Goal: Information Seeking & Learning: Find contact information

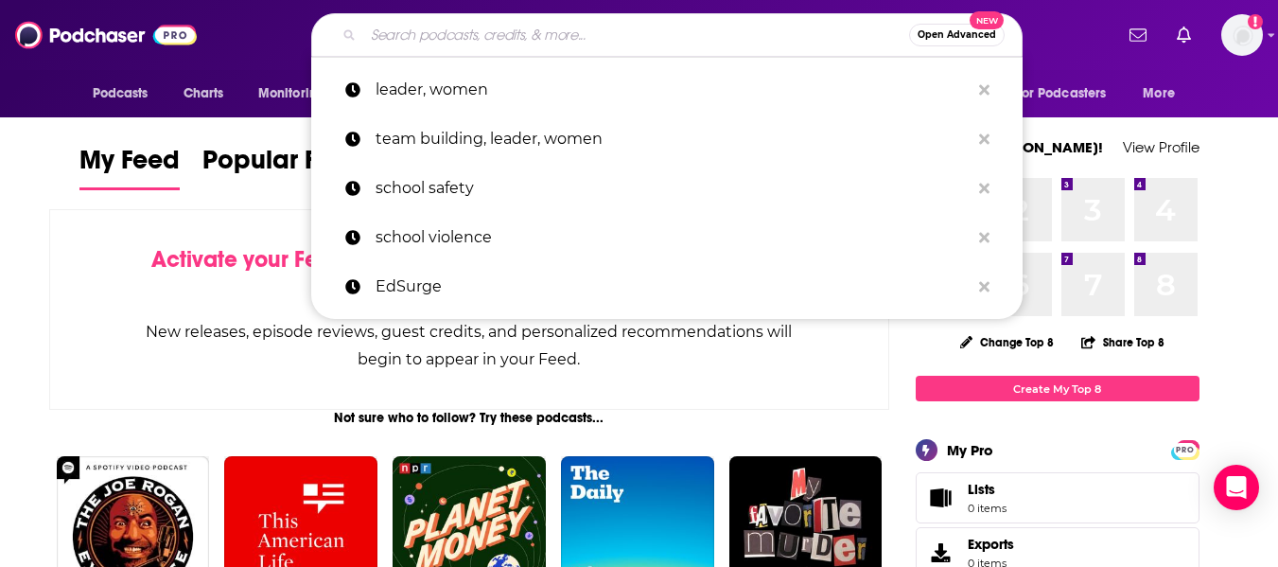
click at [487, 23] on input "Search podcasts, credits, & more..." at bounding box center [636, 35] width 546 height 30
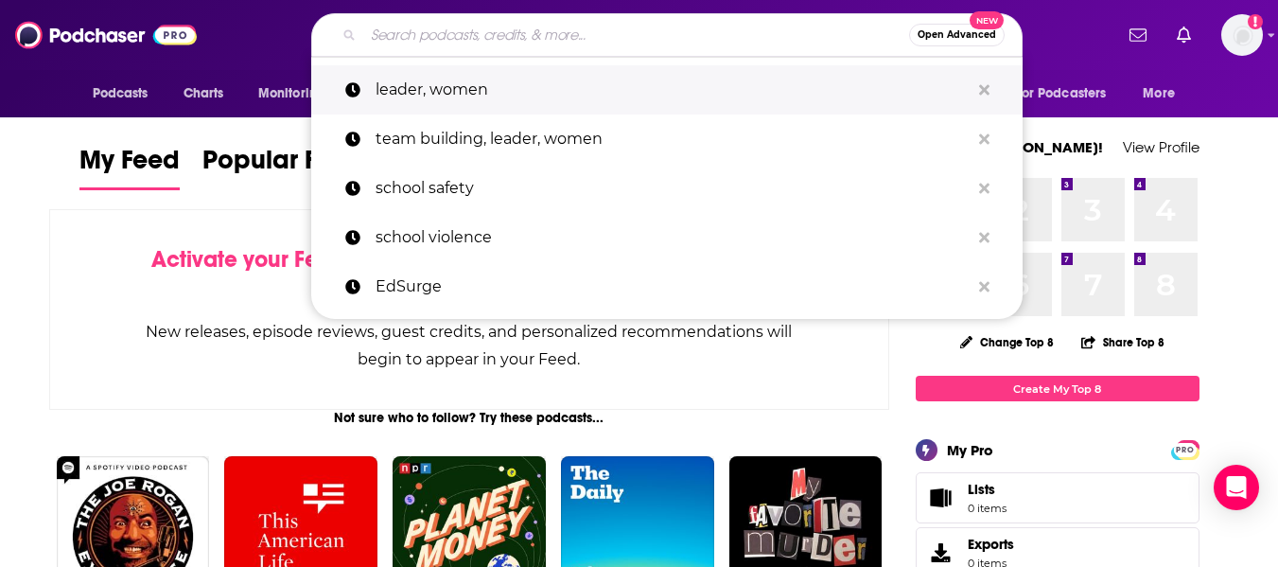
click at [469, 79] on p "leader, women" at bounding box center [673, 89] width 594 height 49
type input "leader, women"
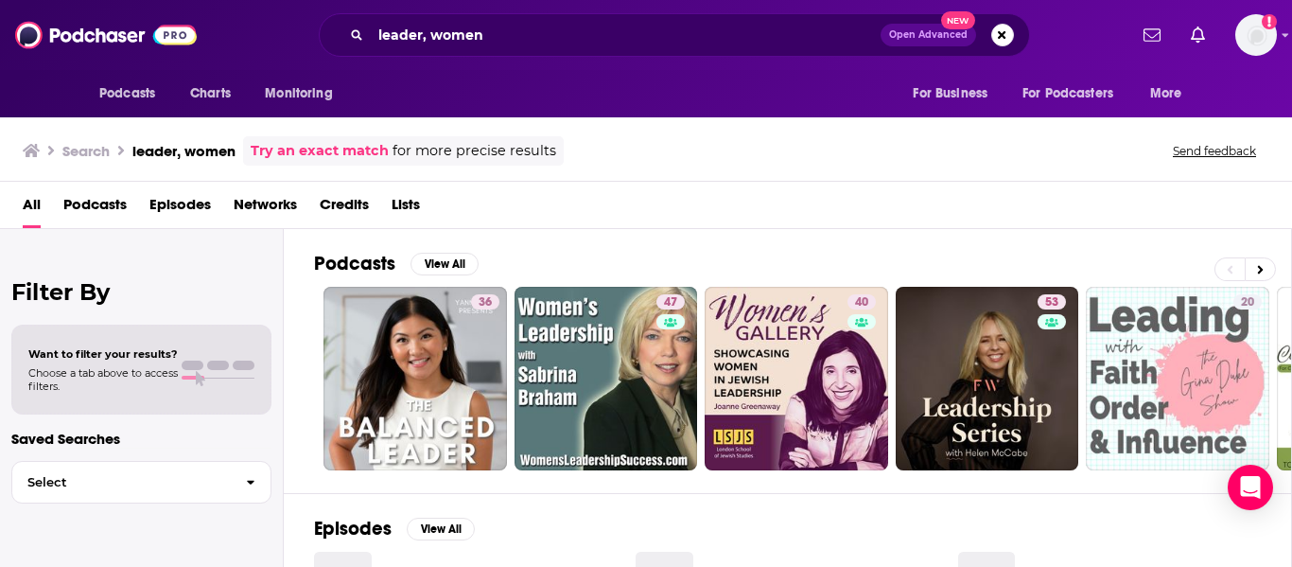
click at [577, 86] on div "Podcasts Charts Monitoring For Business For Podcasters More" at bounding box center [646, 93] width 1211 height 47
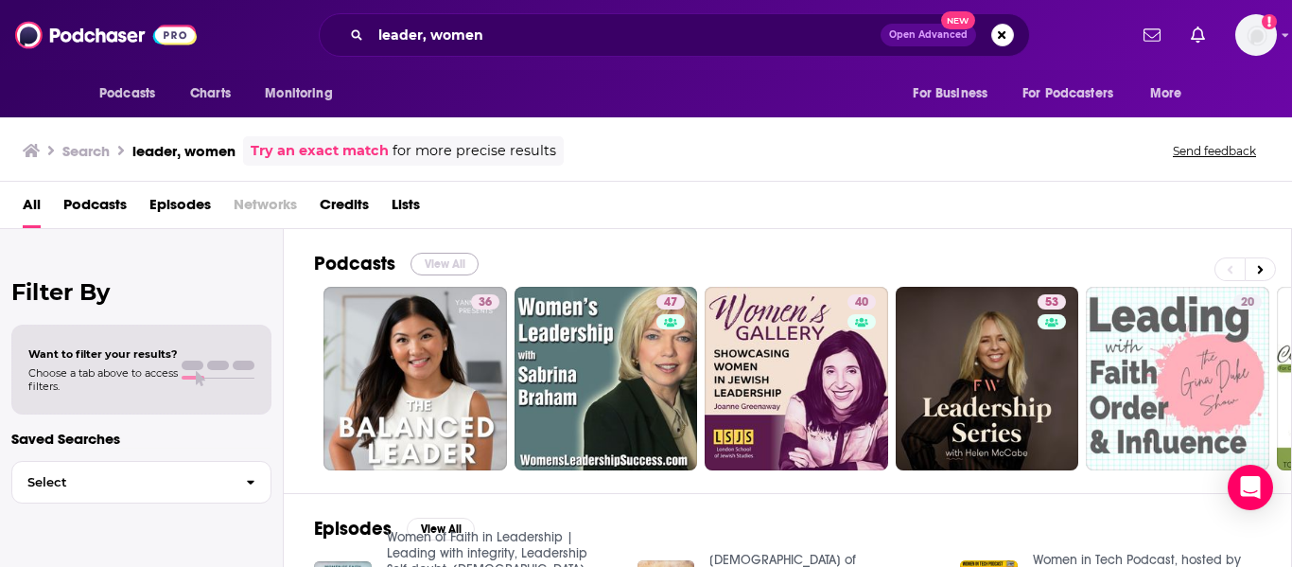
click at [439, 263] on button "View All" at bounding box center [445, 264] width 68 height 23
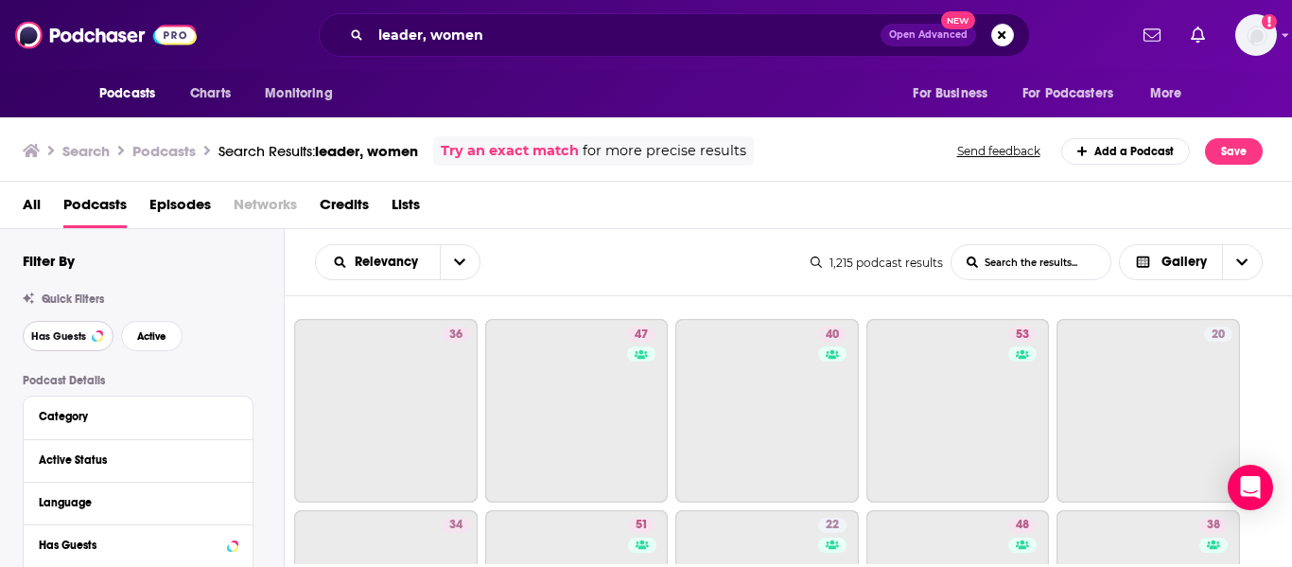
click at [84, 342] on span "Has Guests" at bounding box center [58, 336] width 55 height 10
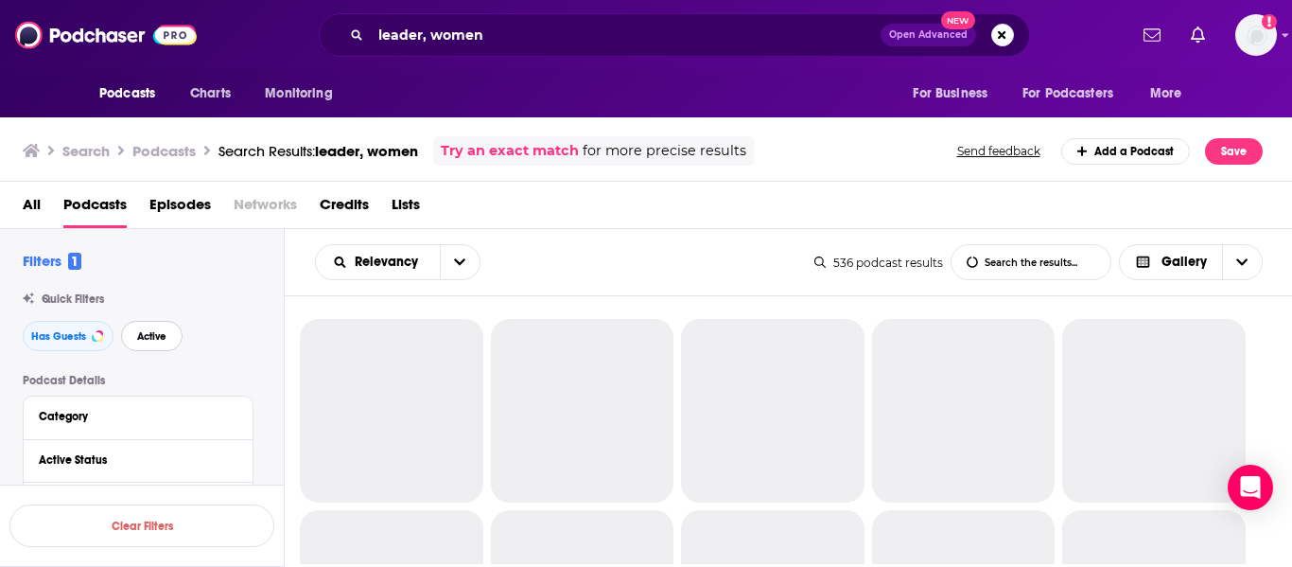
click at [160, 333] on span "Active" at bounding box center [151, 336] width 29 height 10
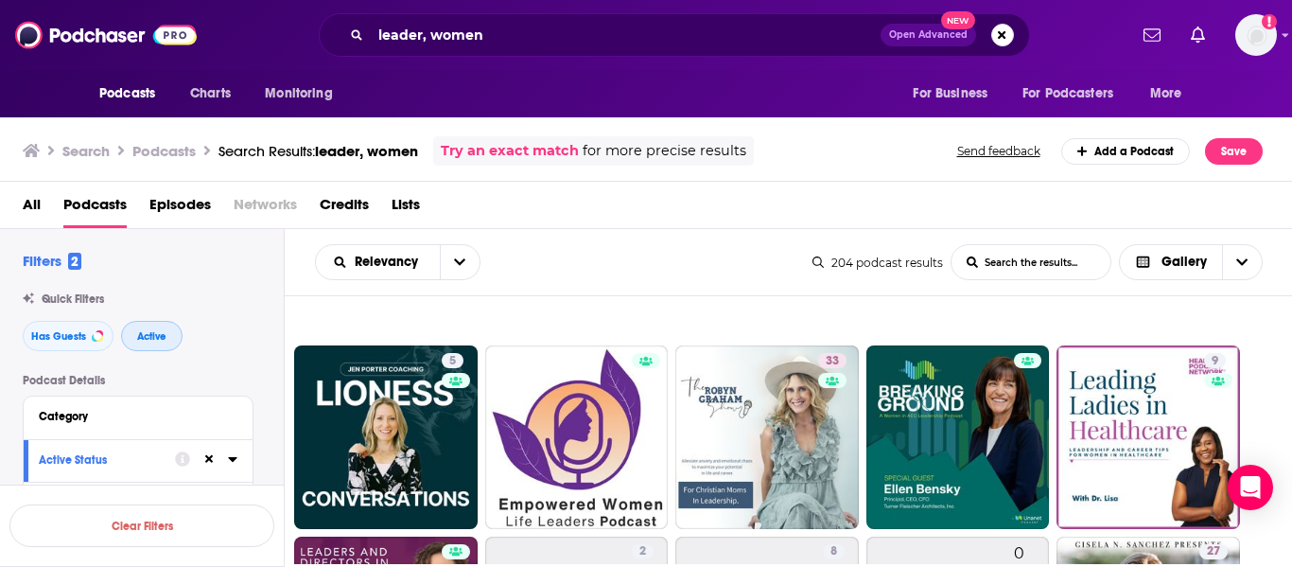
scroll to position [1310, 0]
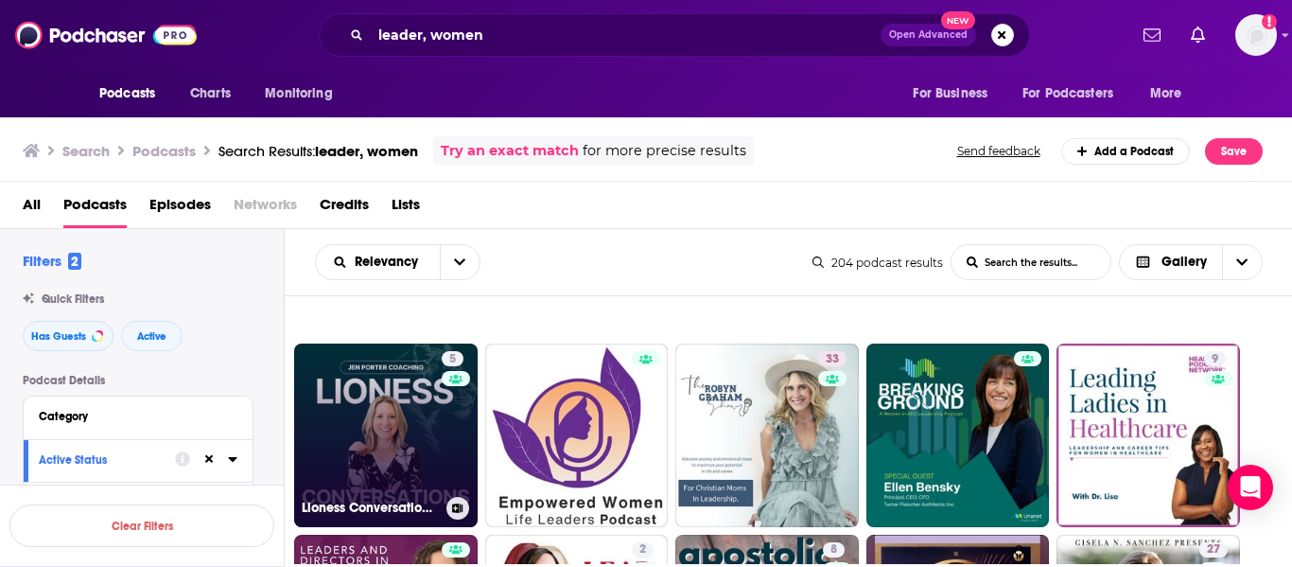
click at [421, 448] on link "5 Lioness Conversations: Brave Stories of Women Leaders & Female Founders | Wom…" at bounding box center [386, 435] width 184 height 184
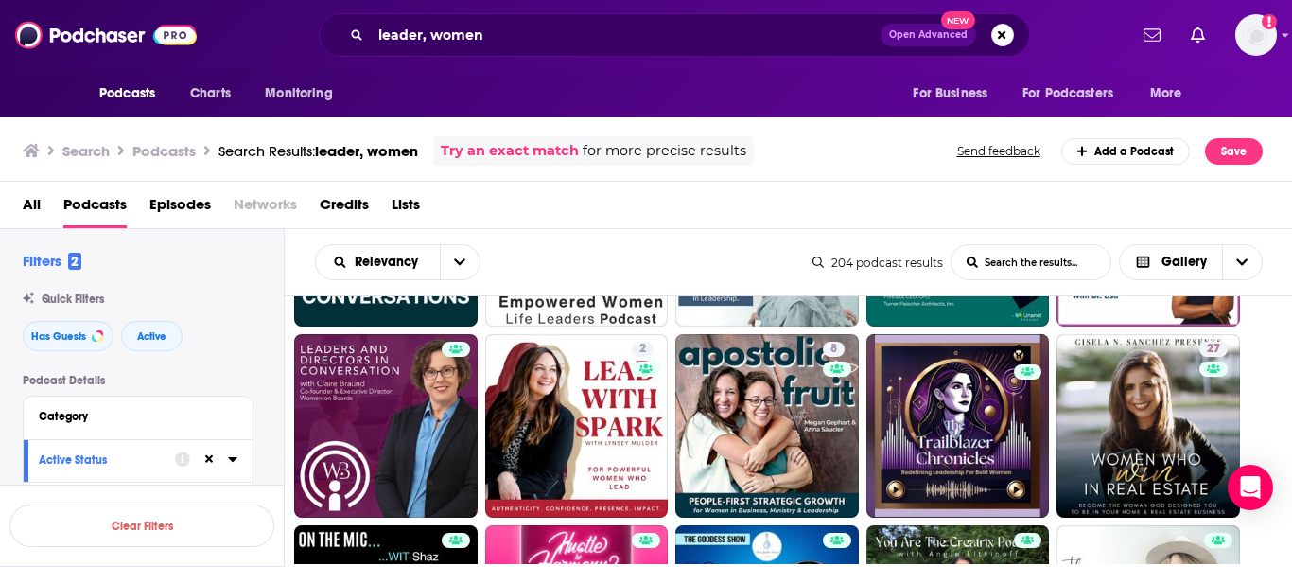
scroll to position [1512, 0]
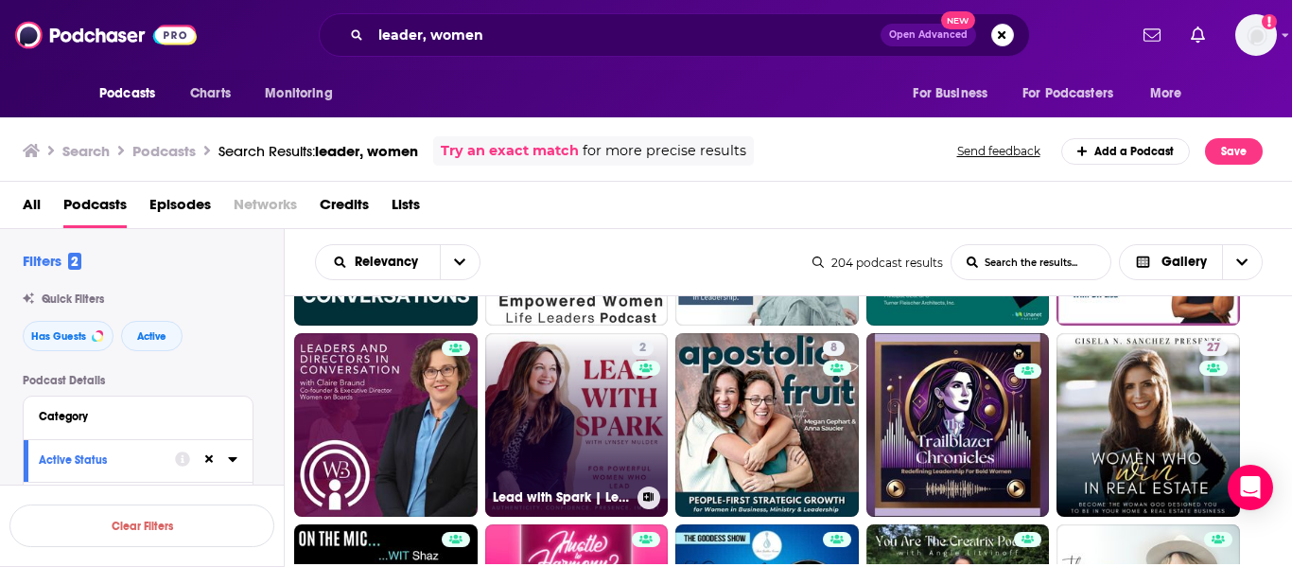
click at [526, 402] on link "2 Lead with Spark | Leadership for Women, Work - Life Balance, Career Confidence" at bounding box center [577, 425] width 184 height 184
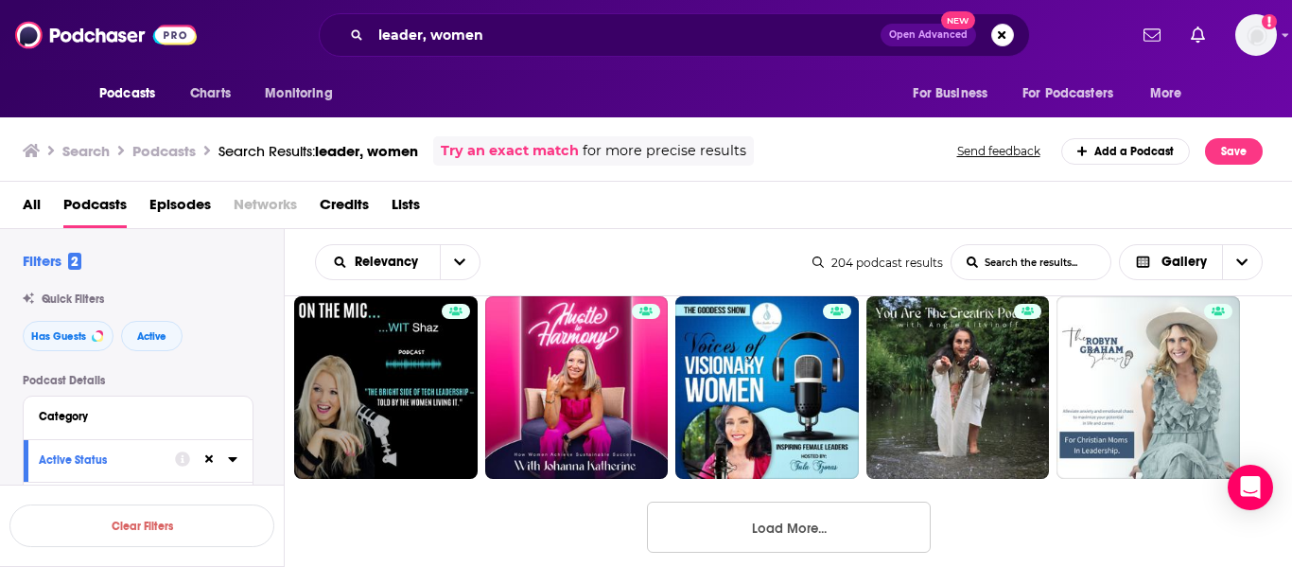
scroll to position [1759, 0]
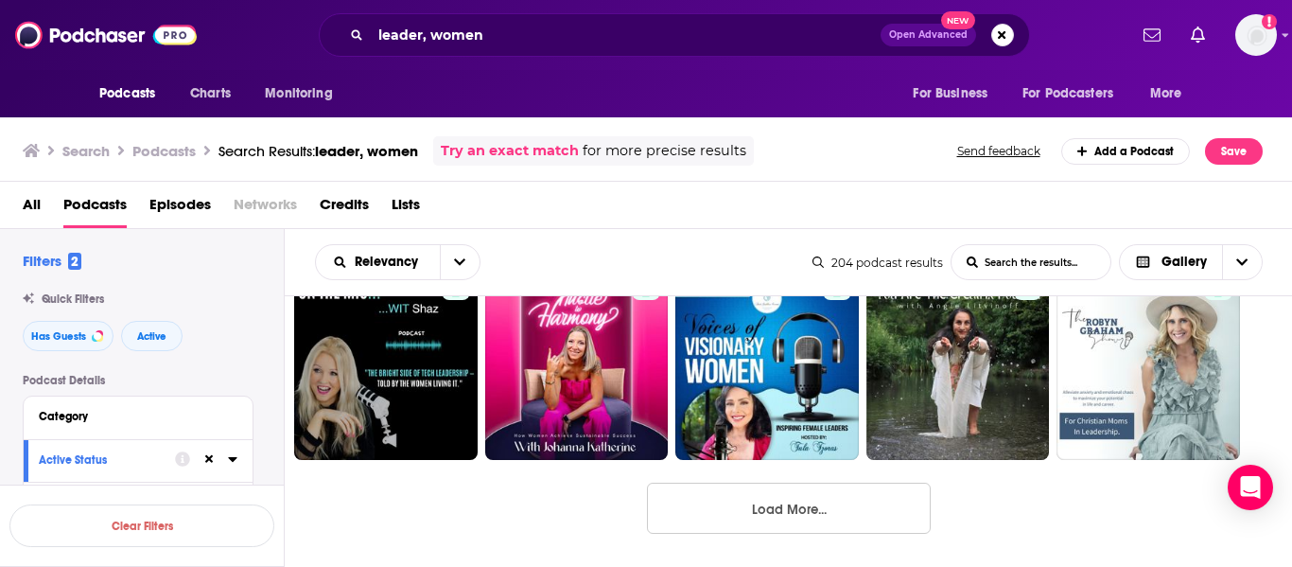
click at [871, 506] on button "Load More..." at bounding box center [789, 508] width 284 height 51
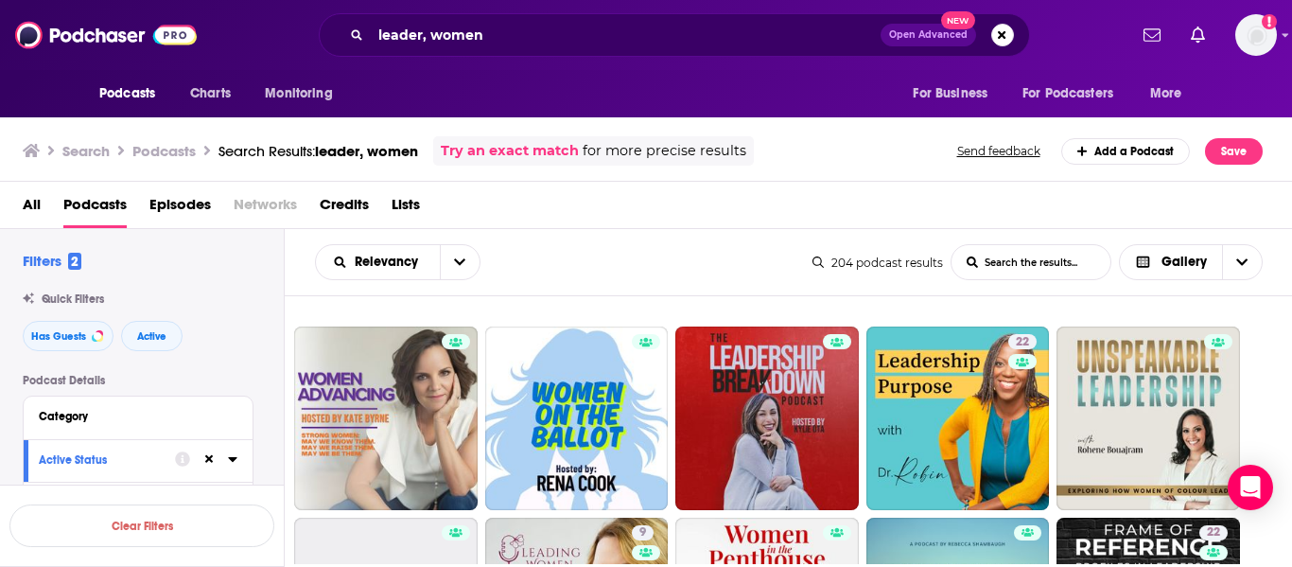
scroll to position [2663, 0]
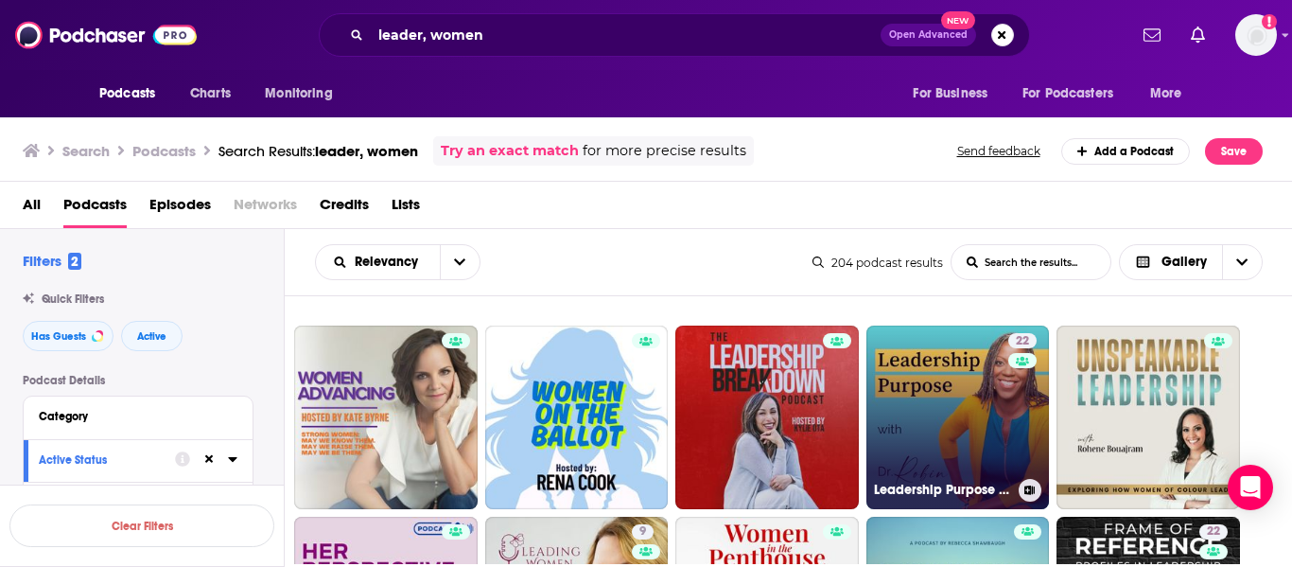
click at [933, 403] on link "22 Leadership Purpose with Dr. Robin" at bounding box center [959, 417] width 184 height 184
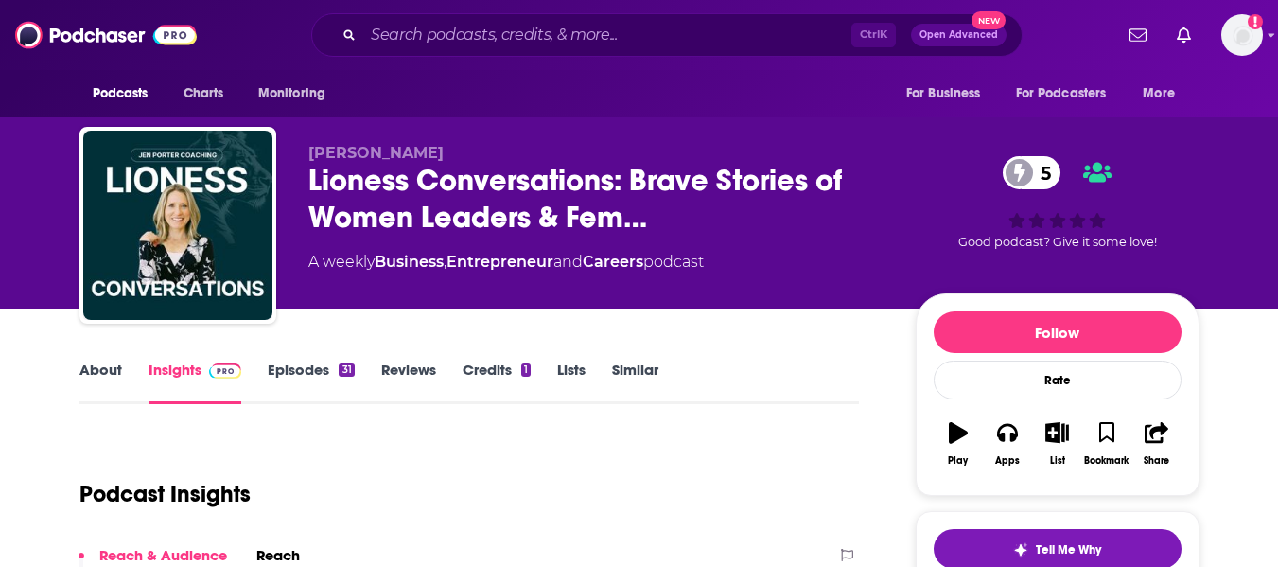
click at [92, 373] on link "About" at bounding box center [100, 382] width 43 height 44
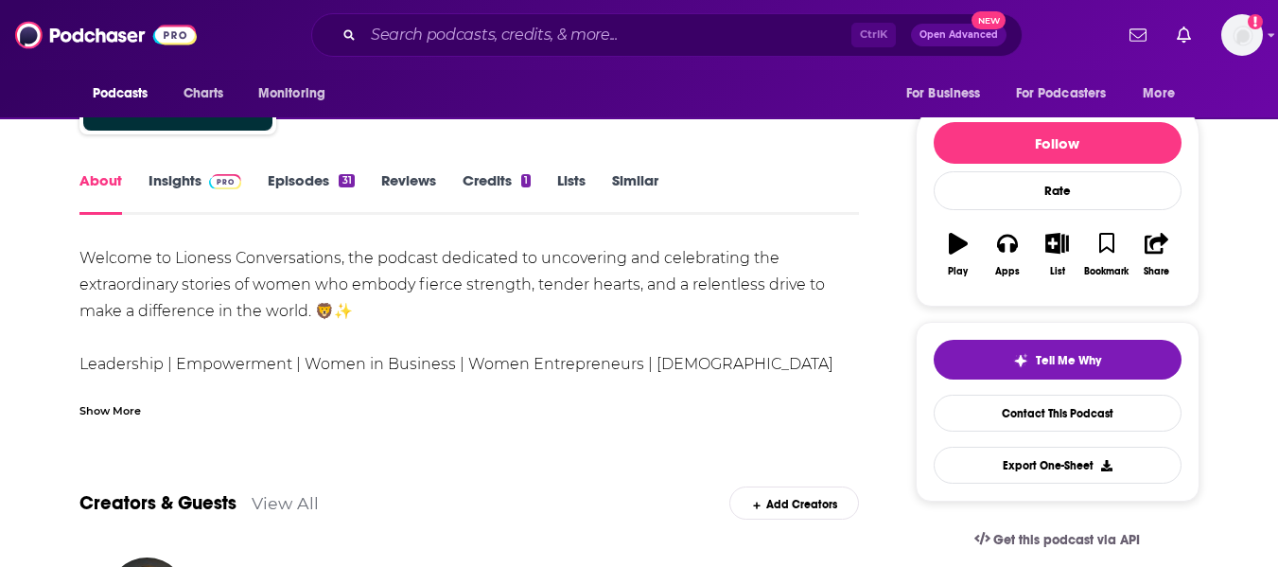
scroll to position [190, 0]
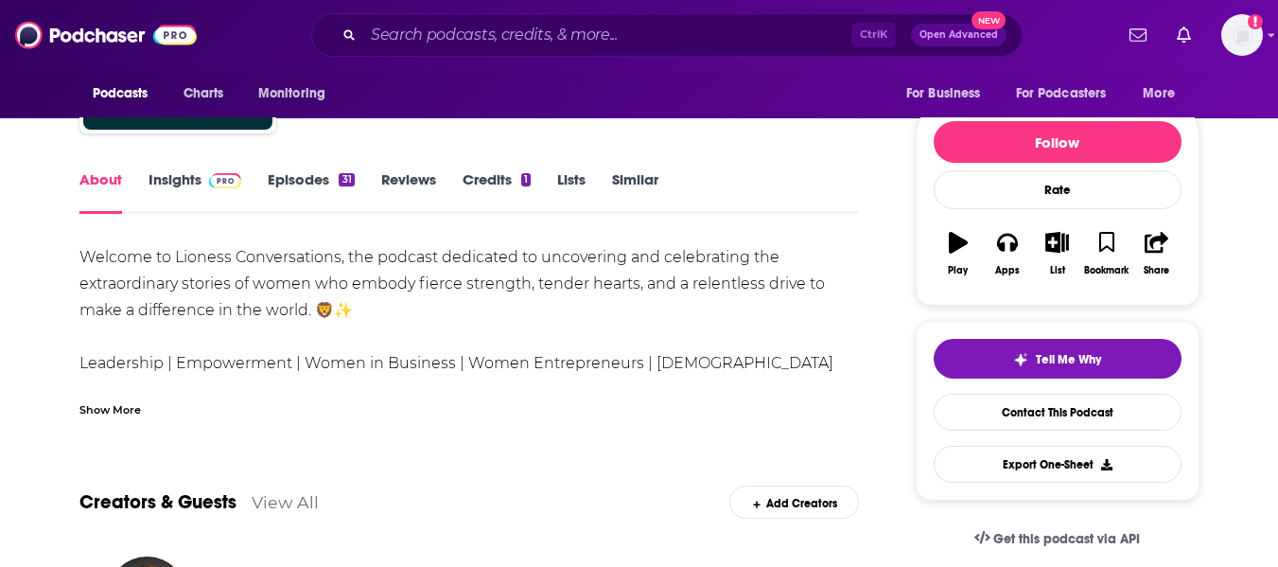
click at [123, 409] on div "Show More" at bounding box center [109, 408] width 61 height 18
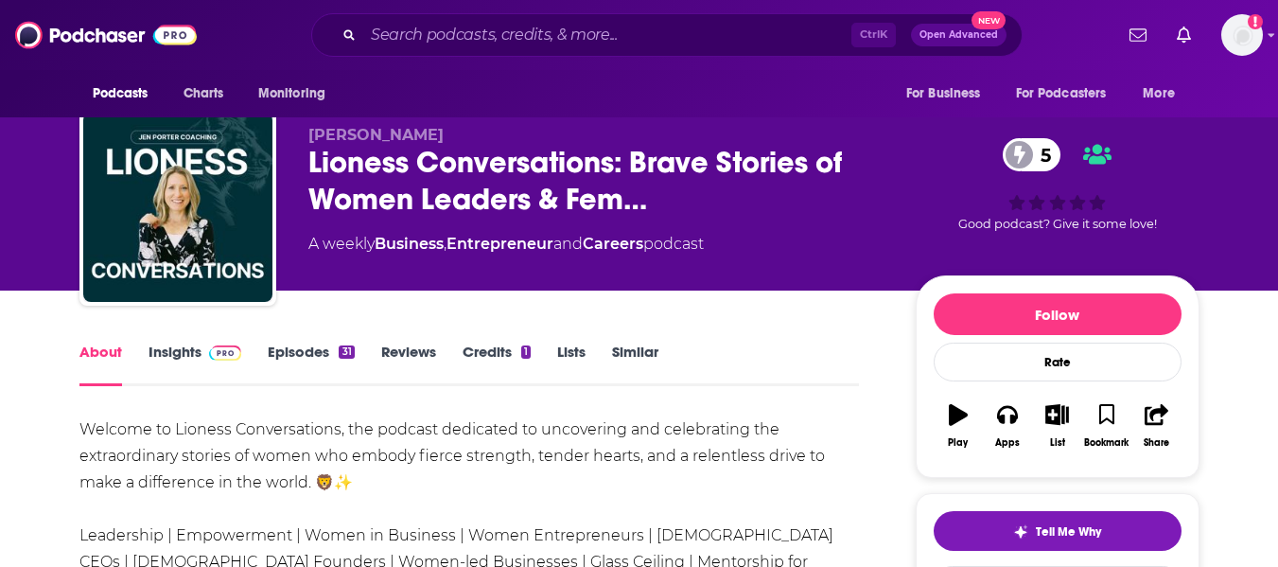
scroll to position [0, 0]
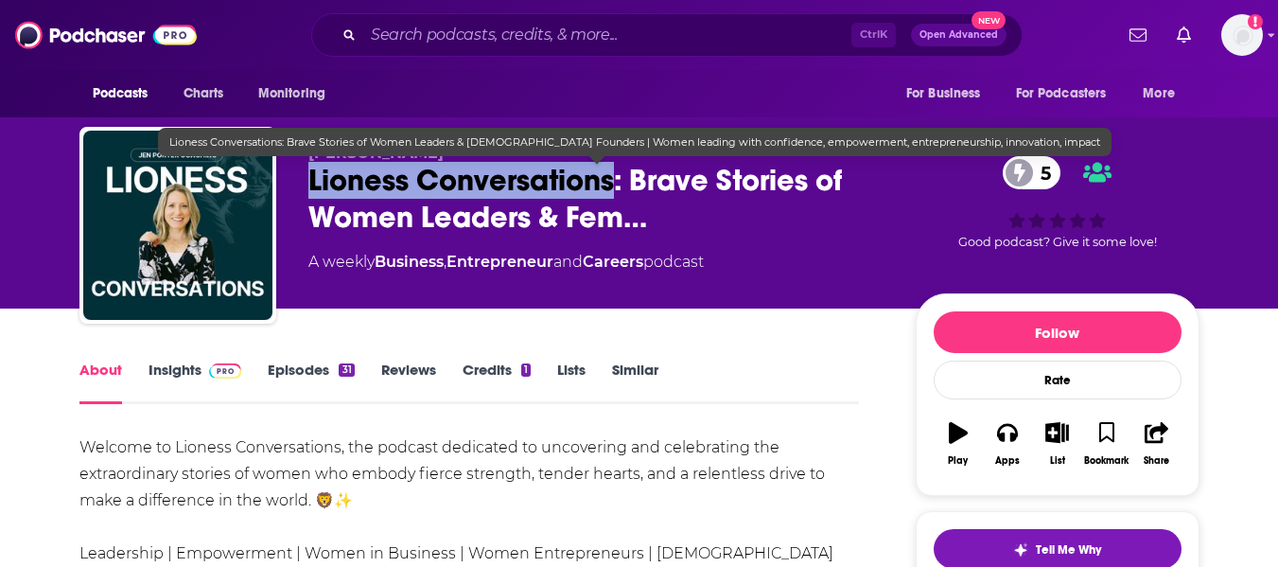
drag, startPoint x: 310, startPoint y: 176, endPoint x: 616, endPoint y: 186, distance: 305.8
click at [616, 186] on span "Lioness Conversations: Brave Stories of Women Leaders & Fem…" at bounding box center [596, 199] width 577 height 74
copy h1 "Lioness Conversations"
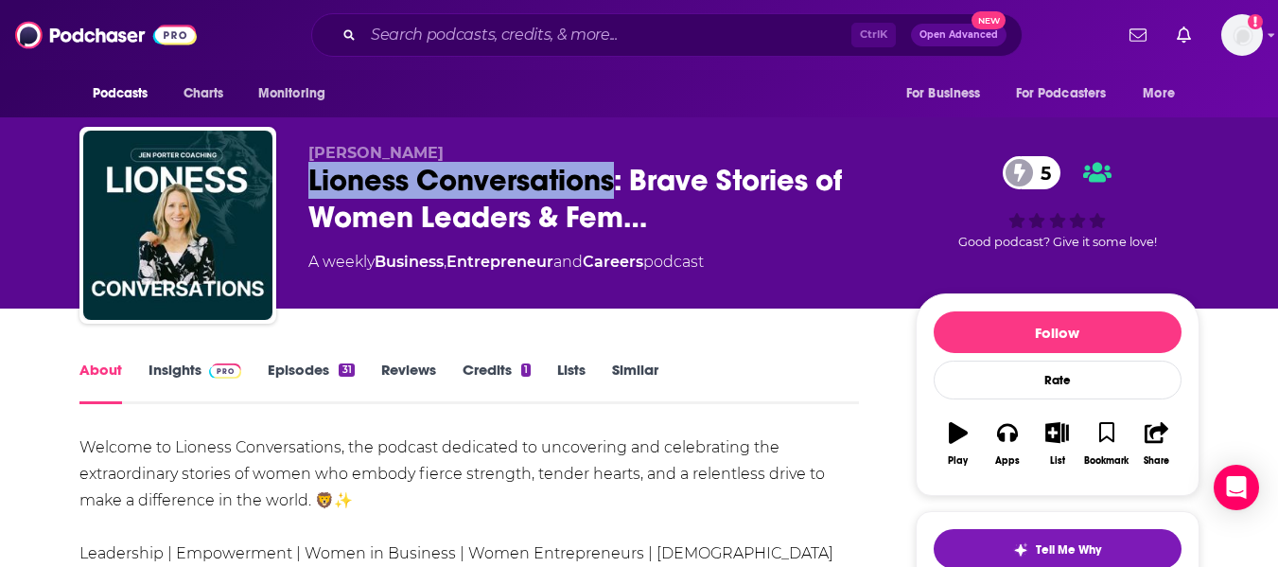
click at [170, 377] on link "Insights" at bounding box center [196, 382] width 94 height 44
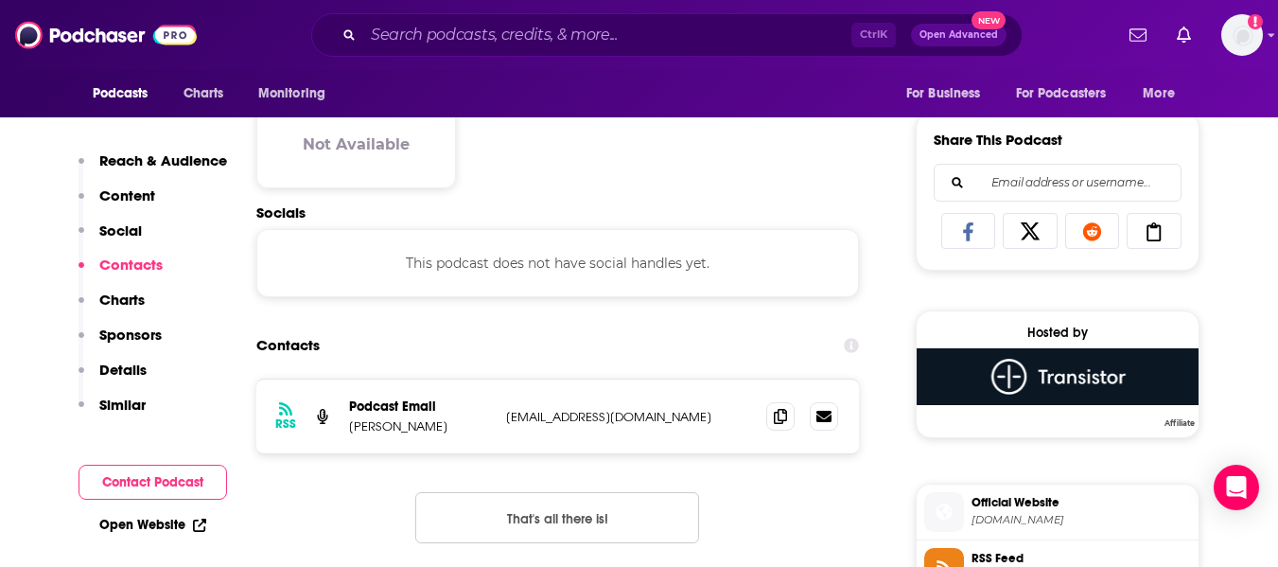
scroll to position [1311, 0]
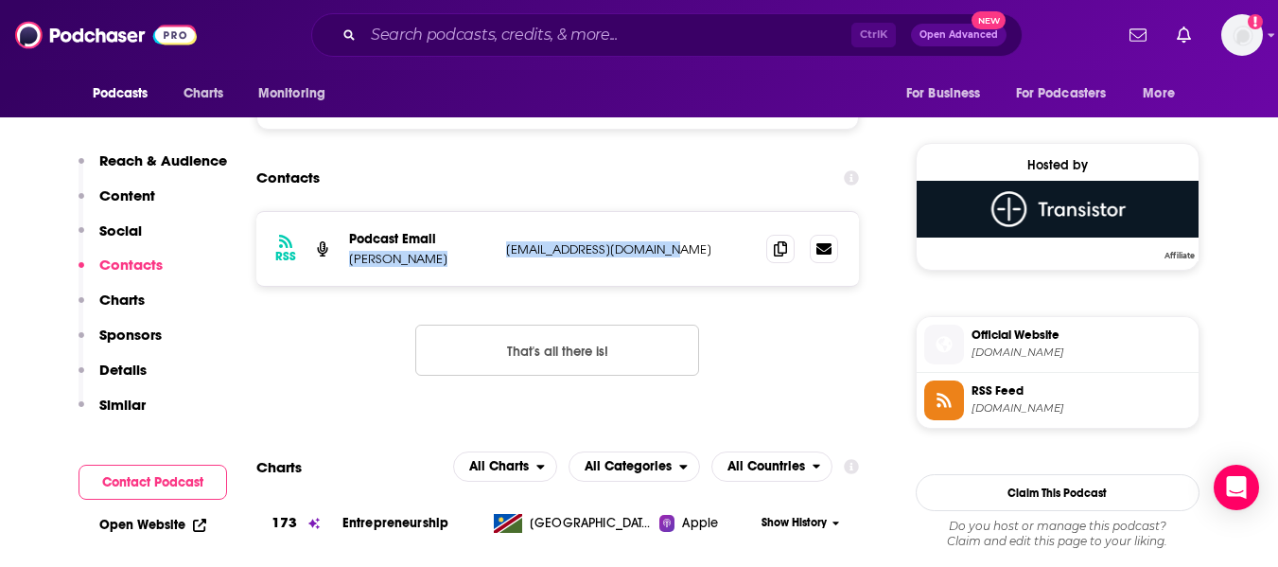
drag, startPoint x: 348, startPoint y: 257, endPoint x: 650, endPoint y: 251, distance: 301.9
click at [0, 0] on div "Podcast Email Jen Porter jen@discovertrueself.com jen@discovertrueself.com" at bounding box center [0, 0] width 0 height 0
copy div "Jen Porter jen@discovertrueself.com"
click at [469, 171] on div "Contacts" at bounding box center [558, 178] width 604 height 36
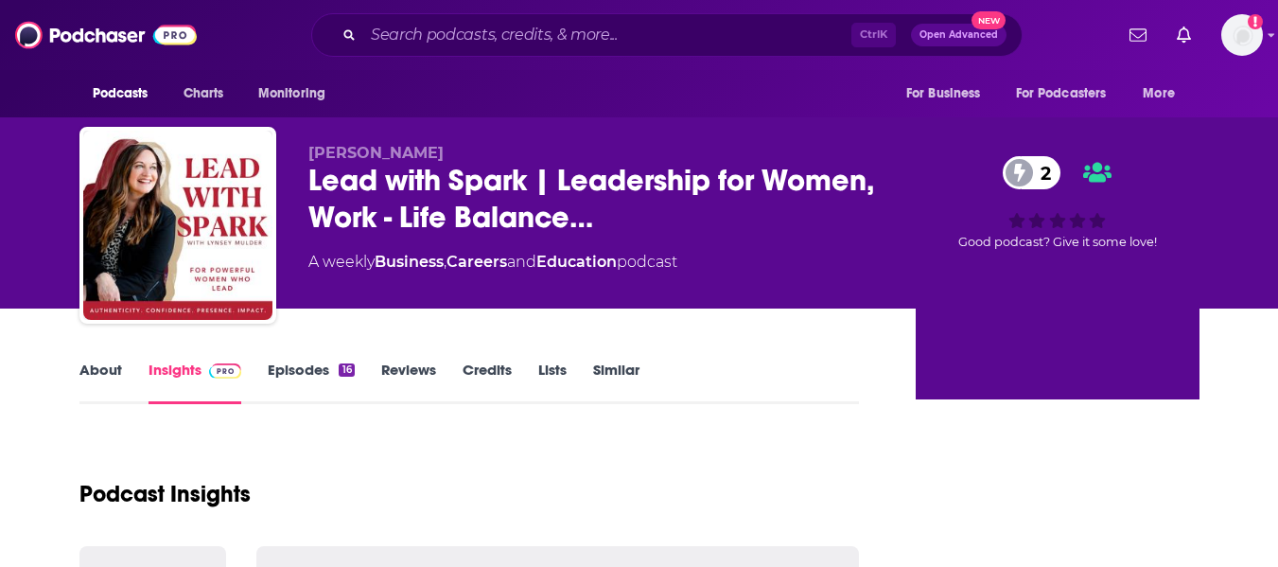
click at [97, 379] on link "About" at bounding box center [100, 382] width 43 height 44
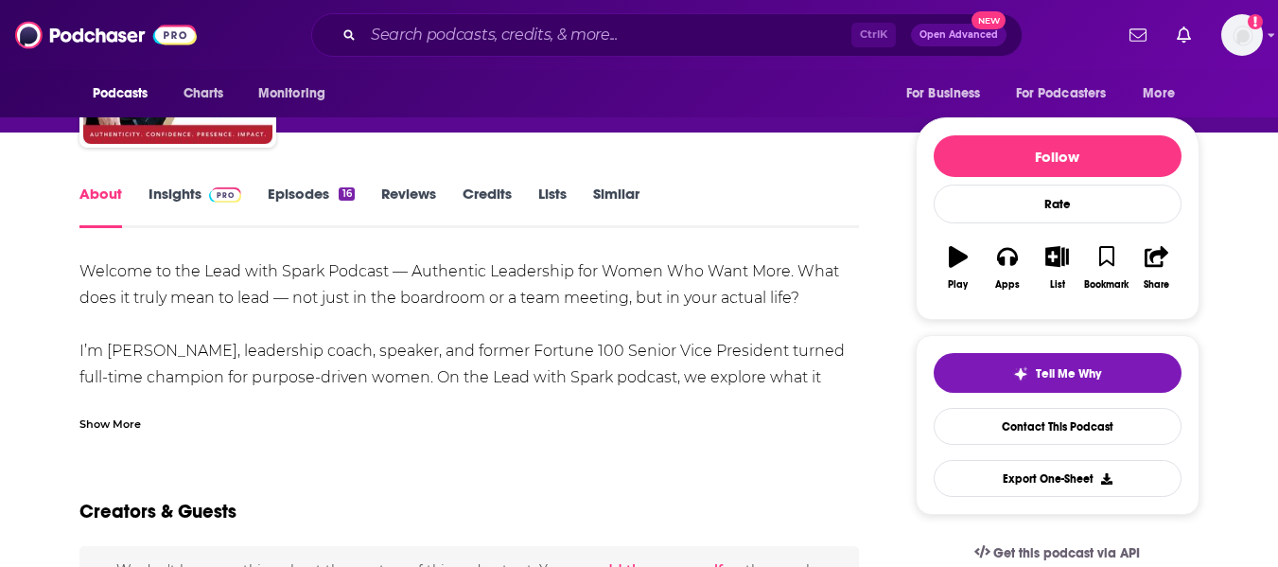
scroll to position [177, 0]
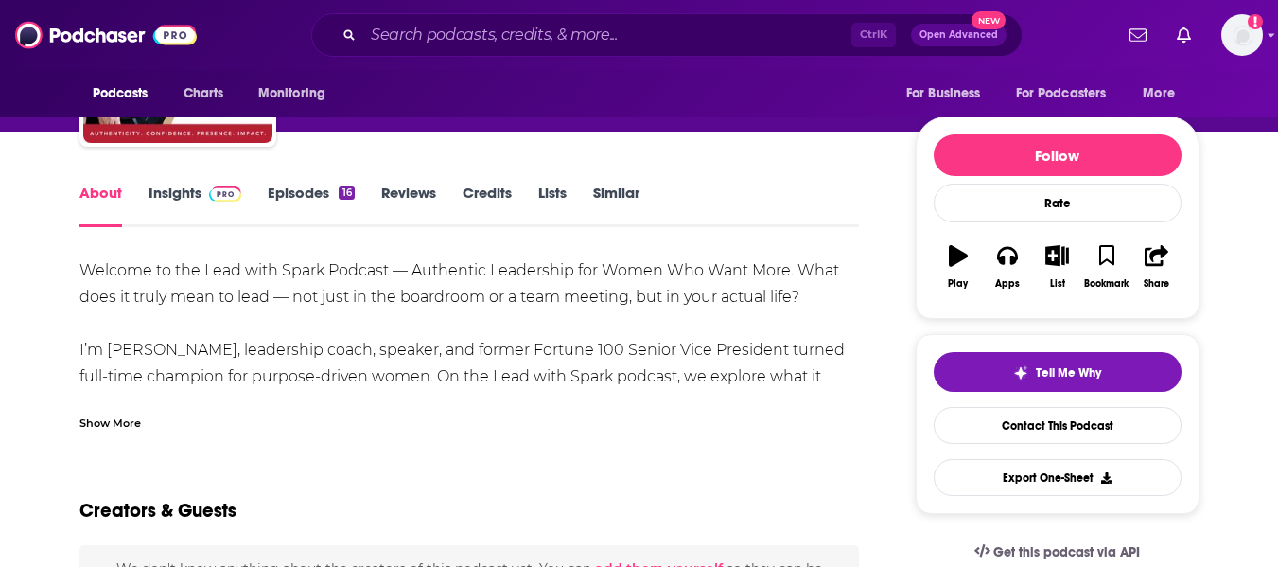
click at [103, 427] on div "Show More" at bounding box center [109, 422] width 61 height 18
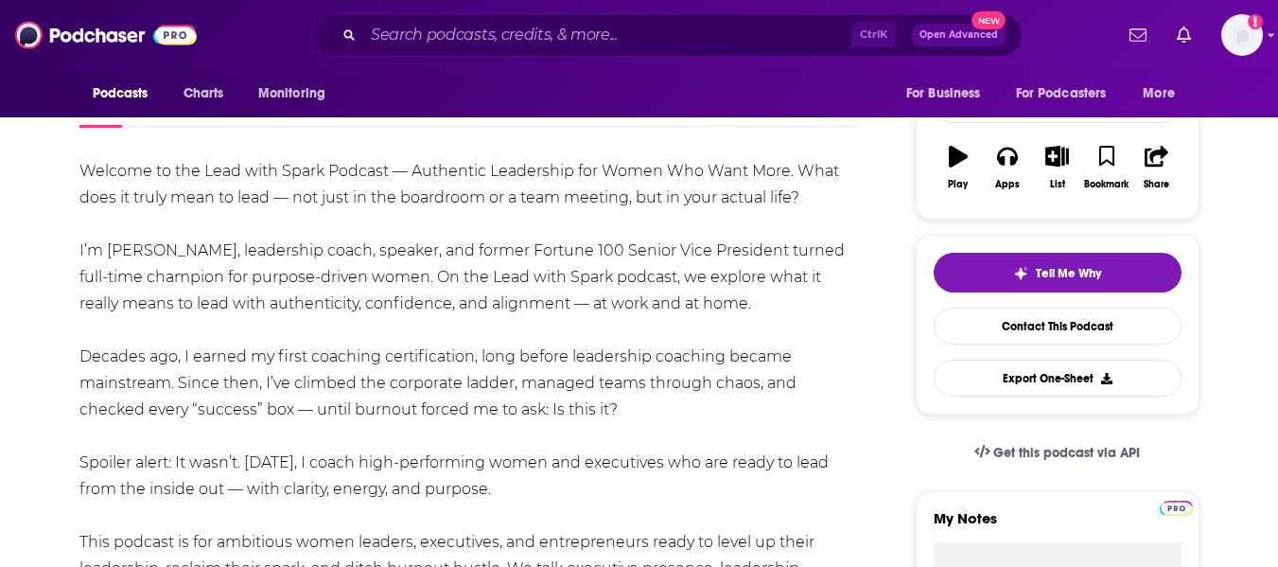
scroll to position [277, 0]
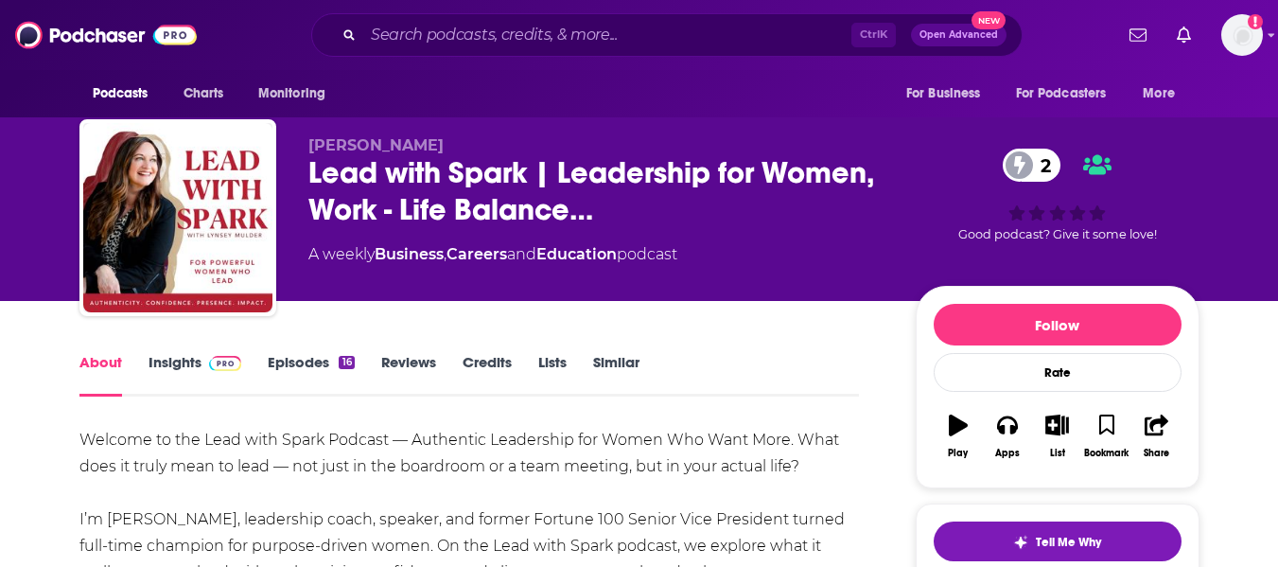
scroll to position [0, 0]
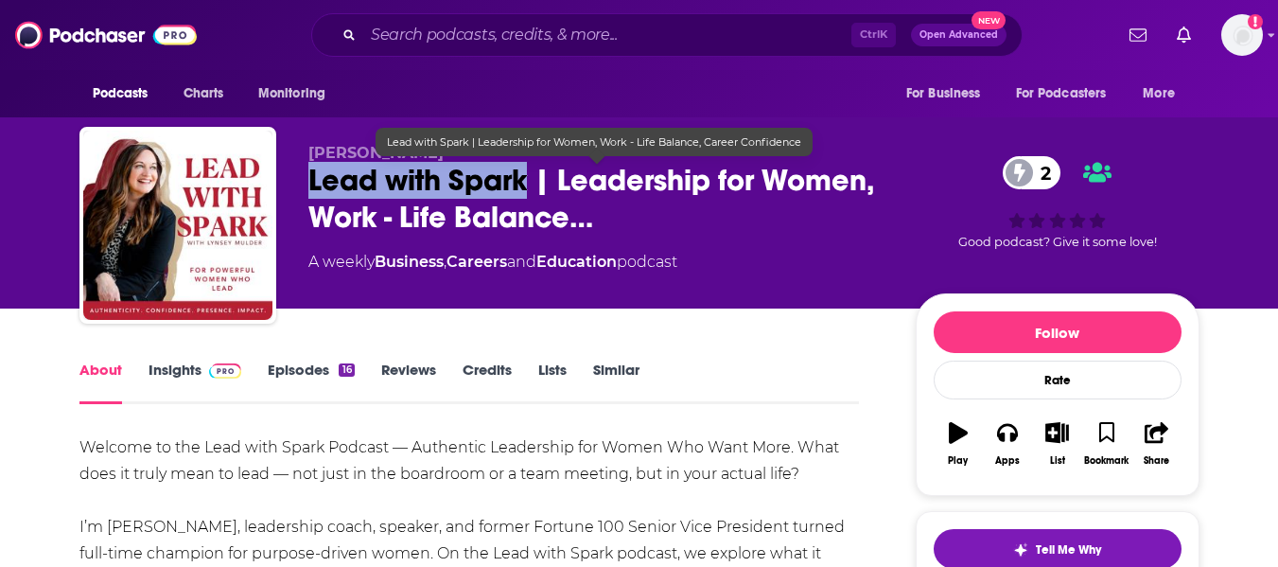
drag, startPoint x: 308, startPoint y: 176, endPoint x: 524, endPoint y: 184, distance: 215.9
click at [524, 184] on span "Lead with Spark | Leadership for Women, Work - Life Balance…" at bounding box center [596, 199] width 577 height 74
copy h1 "Lead with Spark"
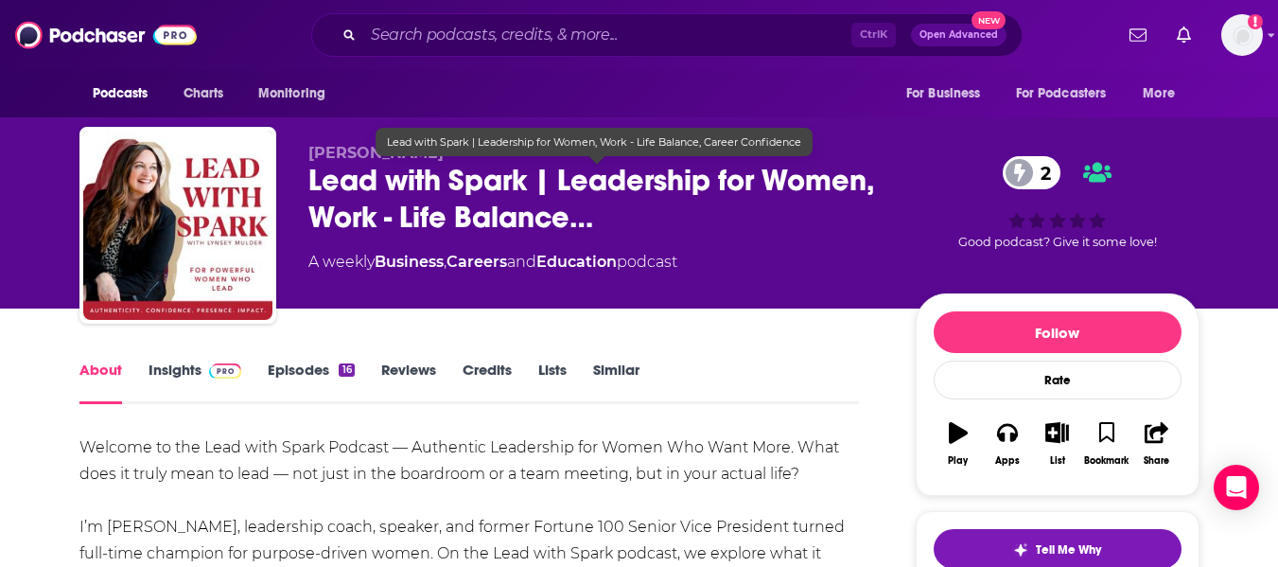
click at [406, 214] on span "Lead with Spark | Leadership for Women, Work - Life Balance…" at bounding box center [596, 199] width 577 height 74
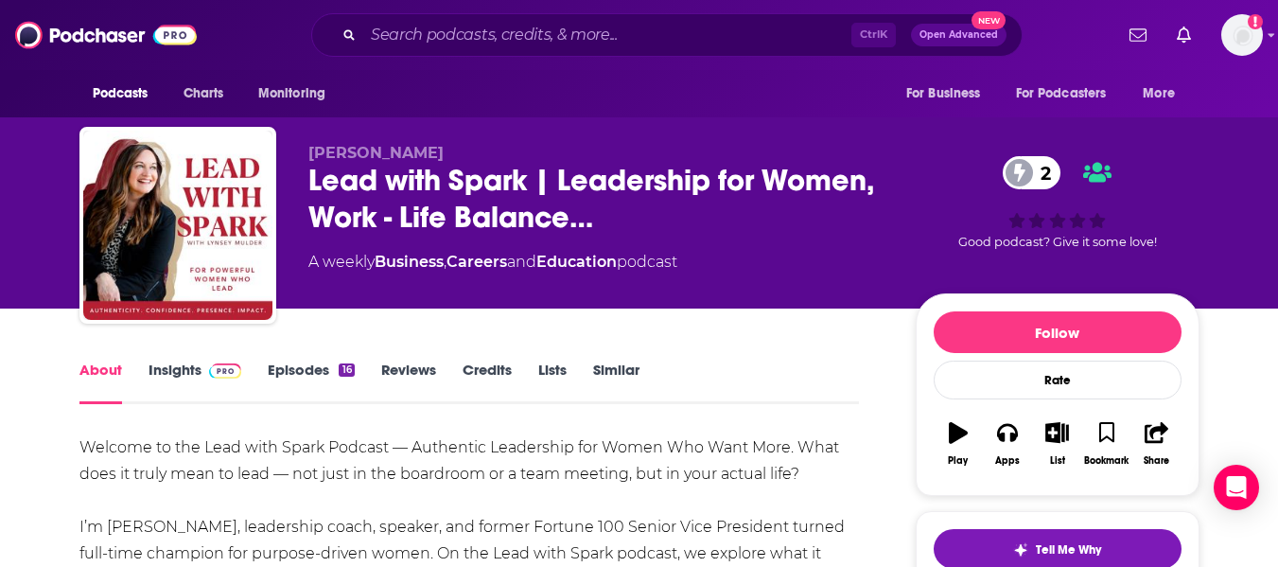
click at [180, 374] on link "Insights" at bounding box center [196, 382] width 94 height 44
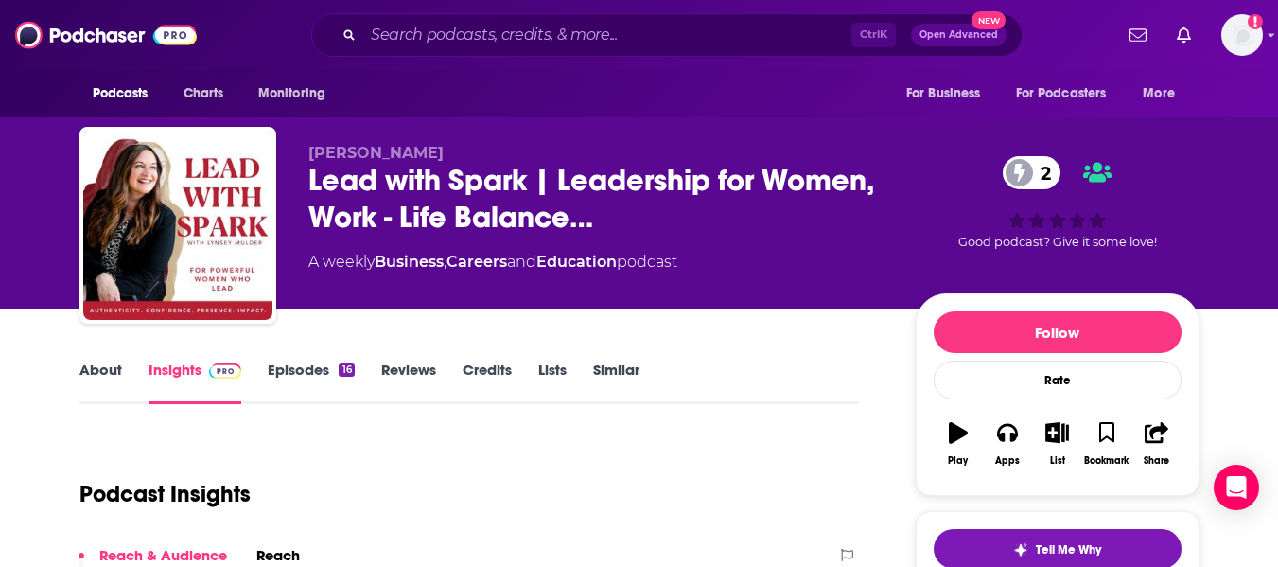
drag, startPoint x: 309, startPoint y: 153, endPoint x: 423, endPoint y: 154, distance: 113.5
click at [423, 154] on p "Lynsey Mulder" at bounding box center [596, 153] width 577 height 18
copy span "Lynsey Mulder"
click at [87, 382] on link "About" at bounding box center [100, 382] width 43 height 44
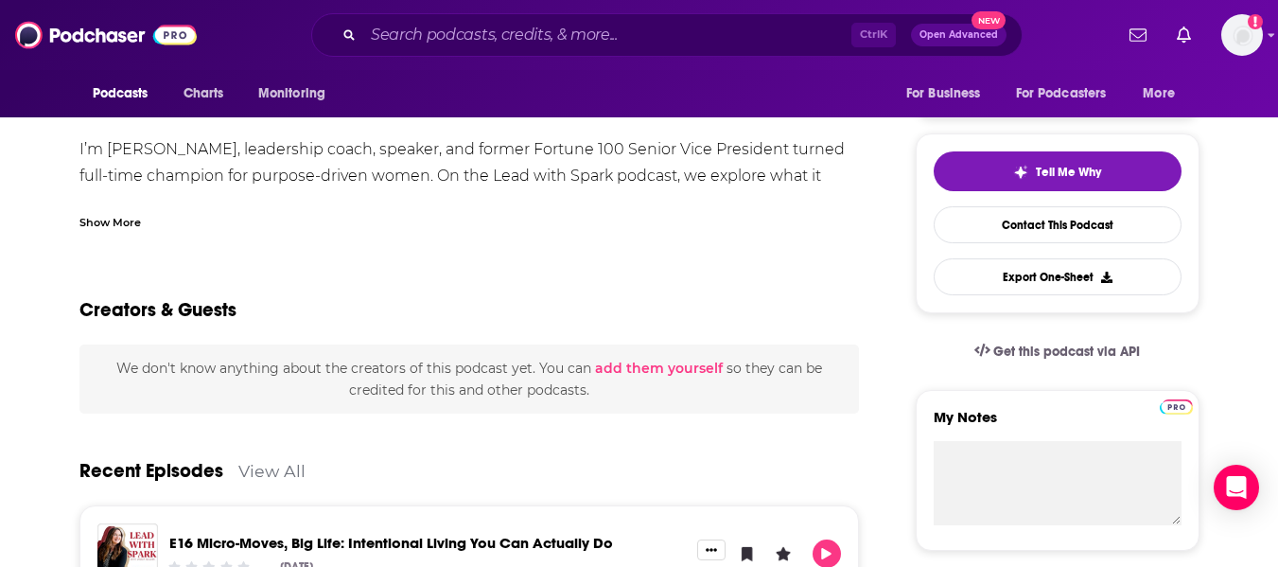
scroll to position [378, 0]
click at [125, 221] on div "Show More" at bounding box center [109, 220] width 61 height 18
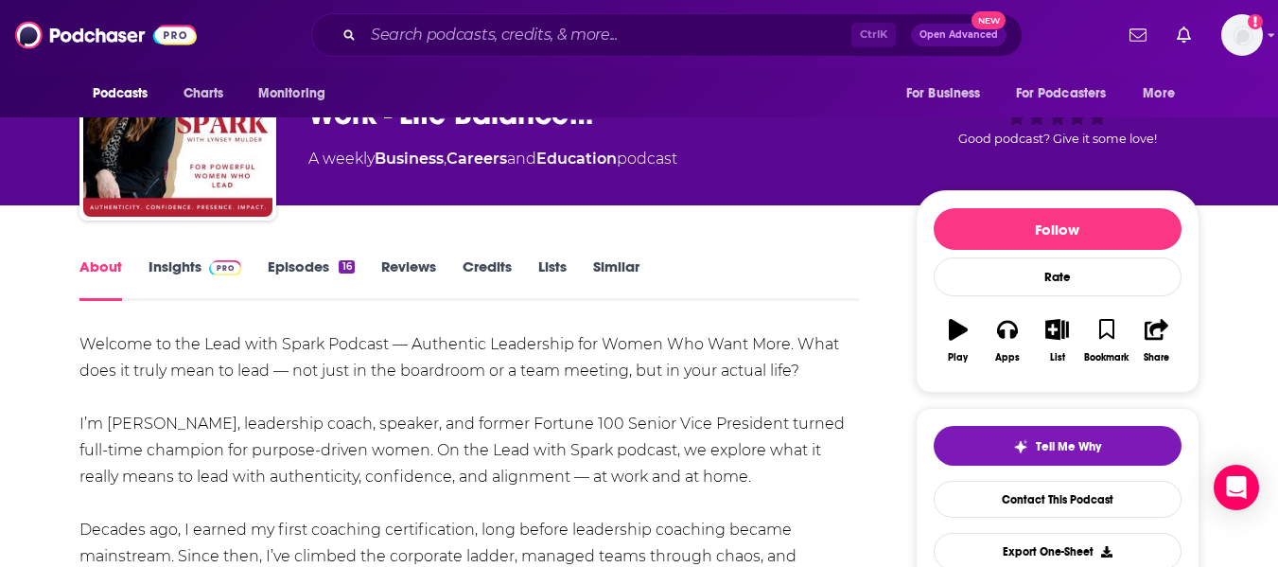
scroll to position [0, 0]
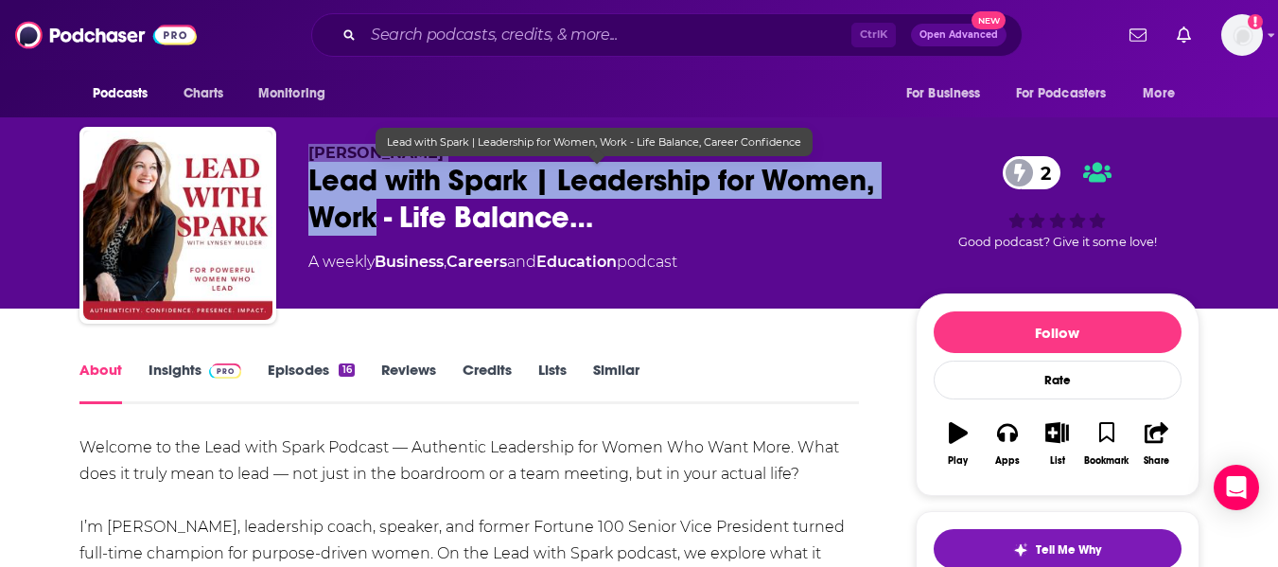
drag, startPoint x: 309, startPoint y: 147, endPoint x: 375, endPoint y: 226, distance: 102.8
click at [375, 226] on div "Lynsey Mulder Lead with Spark | Leadership for Women, Work - Life Balance… 2 A …" at bounding box center [596, 219] width 577 height 151
copy div "Lynsey Mulder Lead with Spark | Leadership for Women, Work"
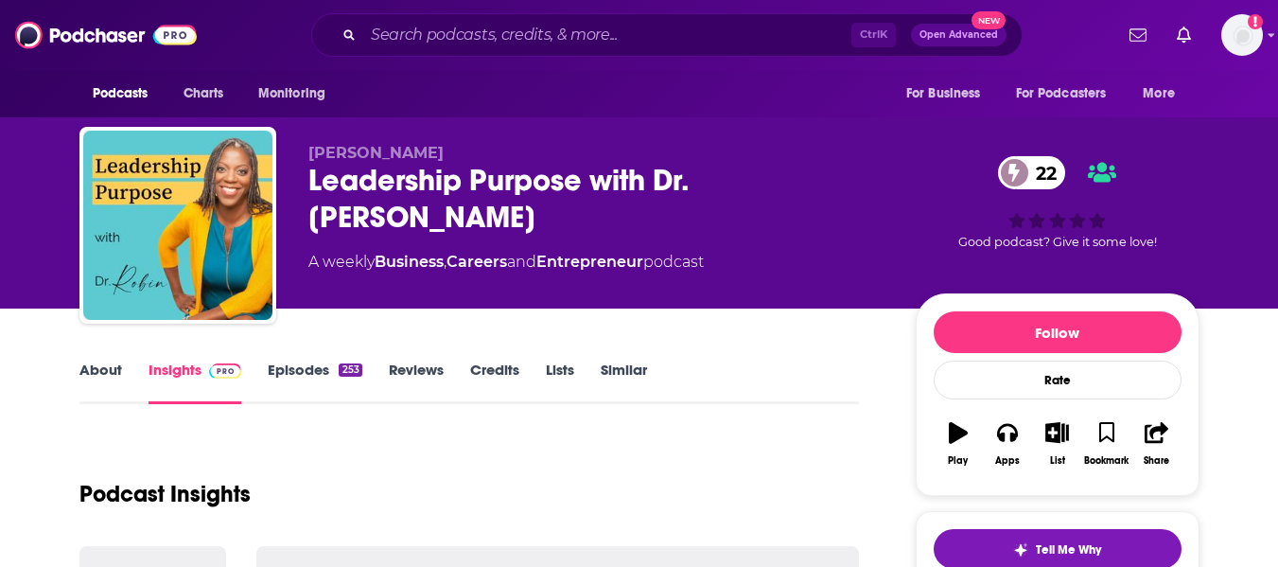
click at [96, 375] on link "About" at bounding box center [100, 382] width 43 height 44
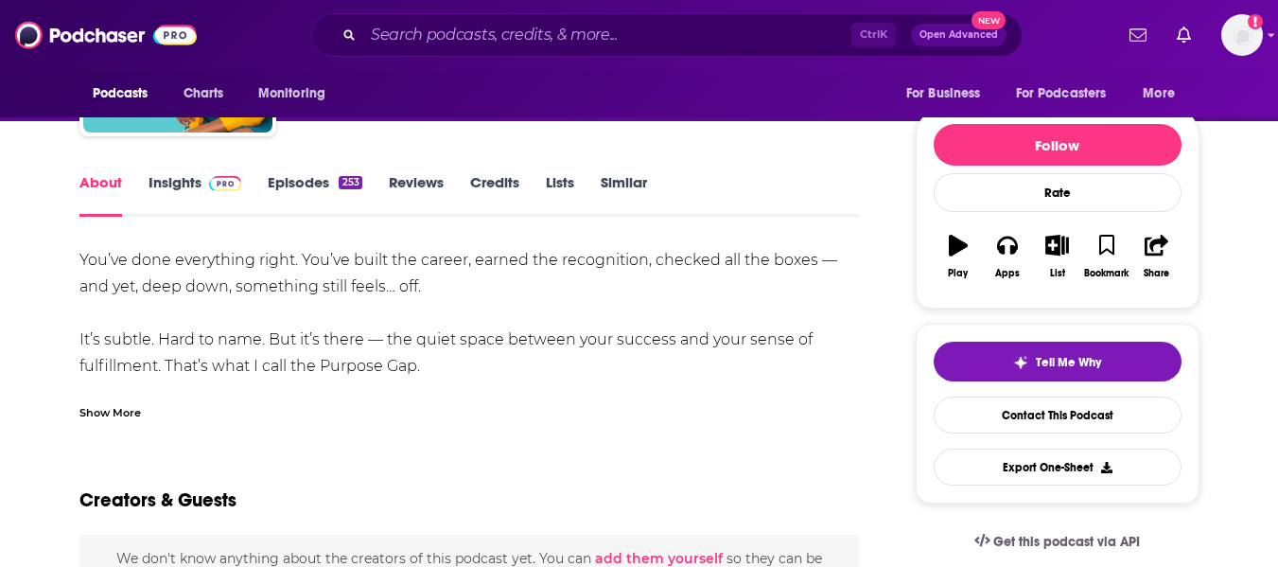
scroll to position [188, 0]
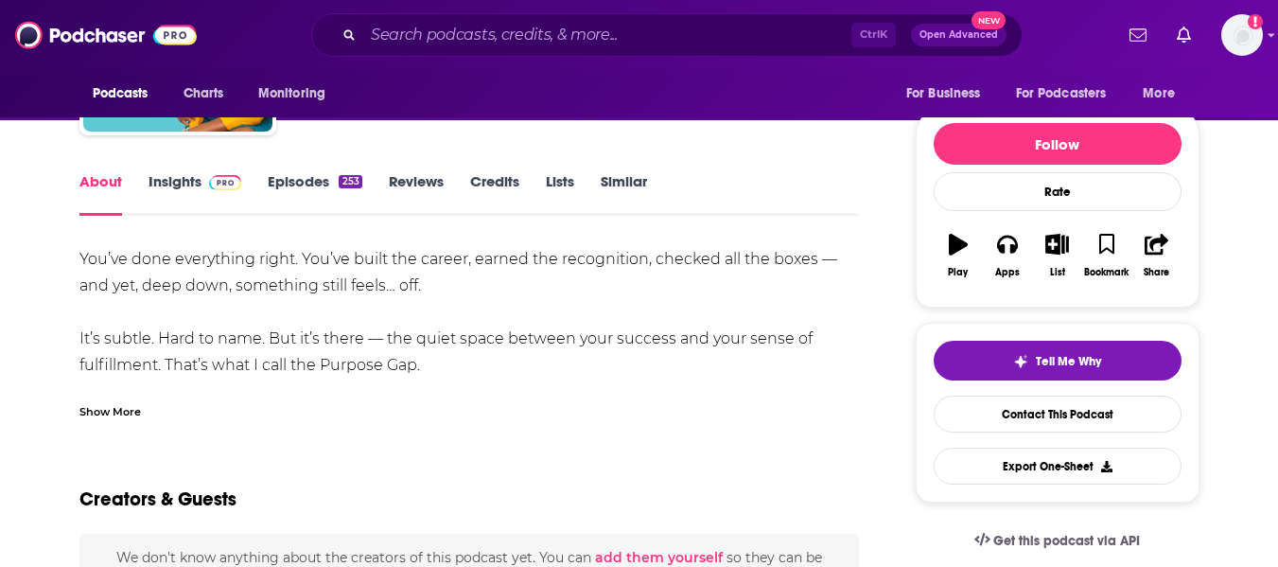
click at [106, 407] on div "Show More" at bounding box center [109, 410] width 61 height 18
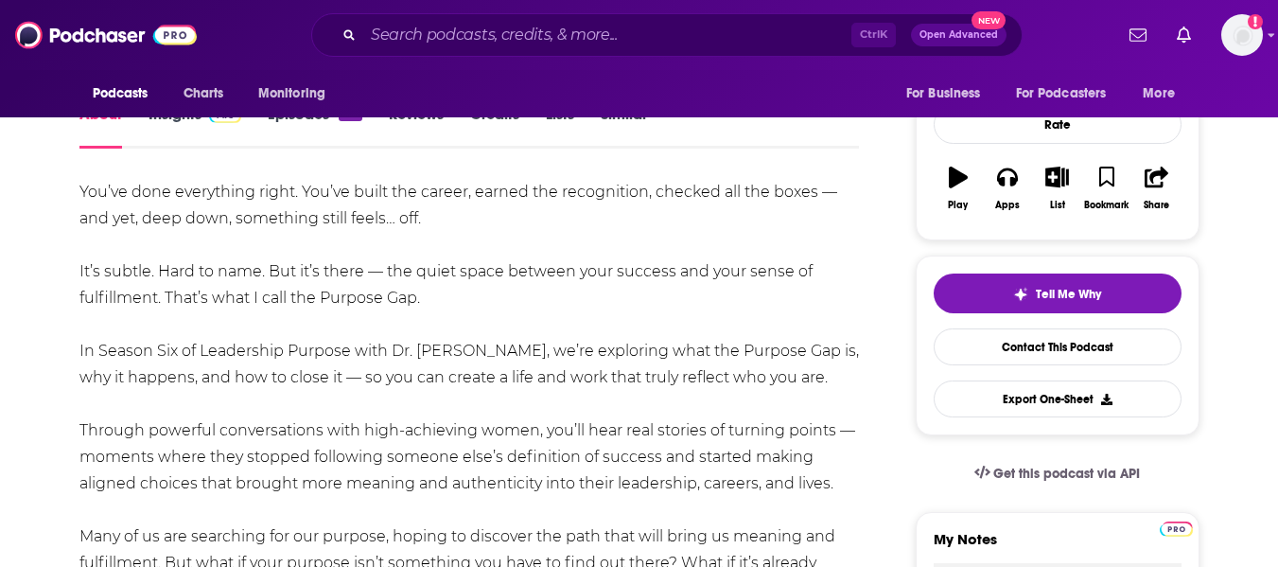
scroll to position [0, 0]
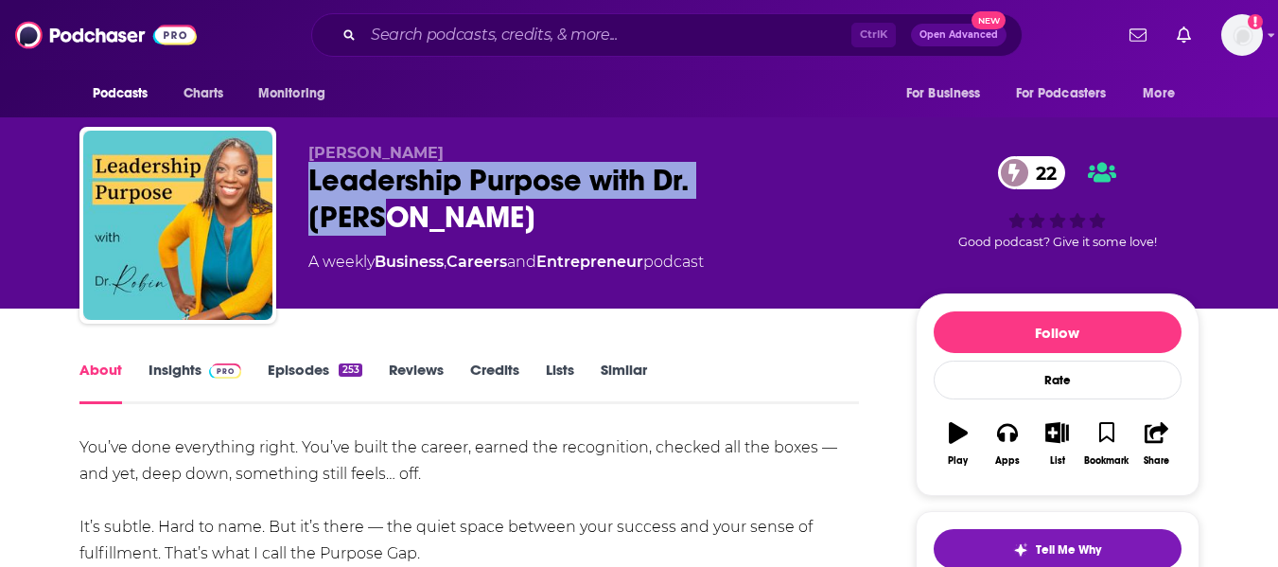
drag, startPoint x: 309, startPoint y: 184, endPoint x: 779, endPoint y: 184, distance: 469.3
click at [779, 184] on div "Leadership Purpose with Dr. [PERSON_NAME] 22" at bounding box center [596, 199] width 577 height 74
copy h1 "Leadership Purpose with Dr. [PERSON_NAME]"
click at [162, 370] on link "Insights" at bounding box center [196, 382] width 94 height 44
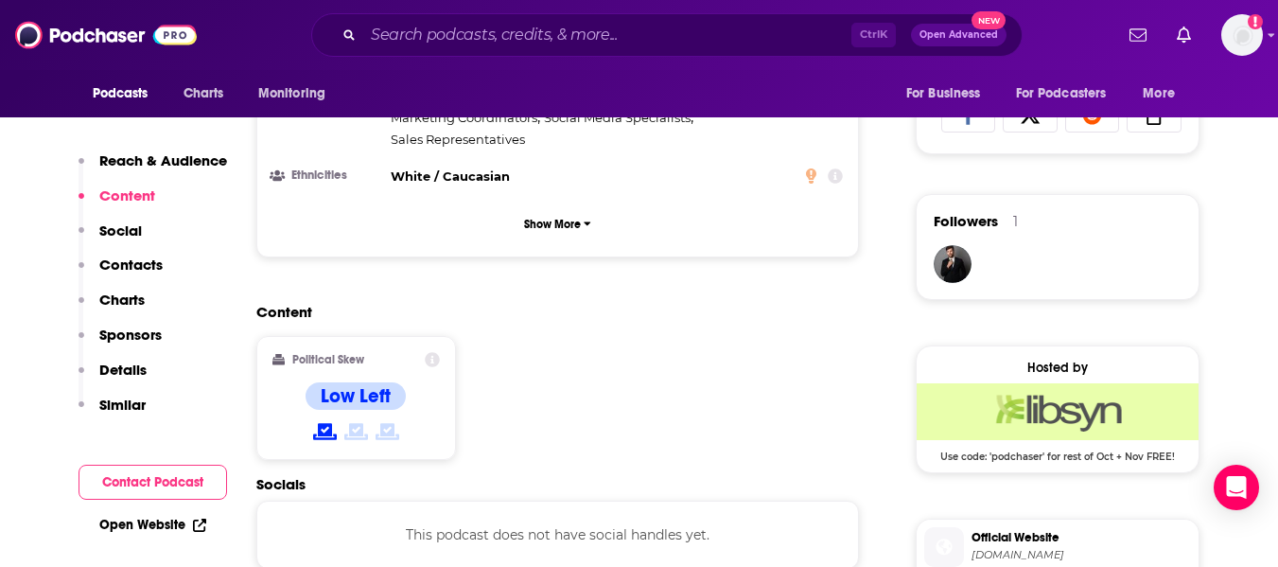
scroll to position [1551, 0]
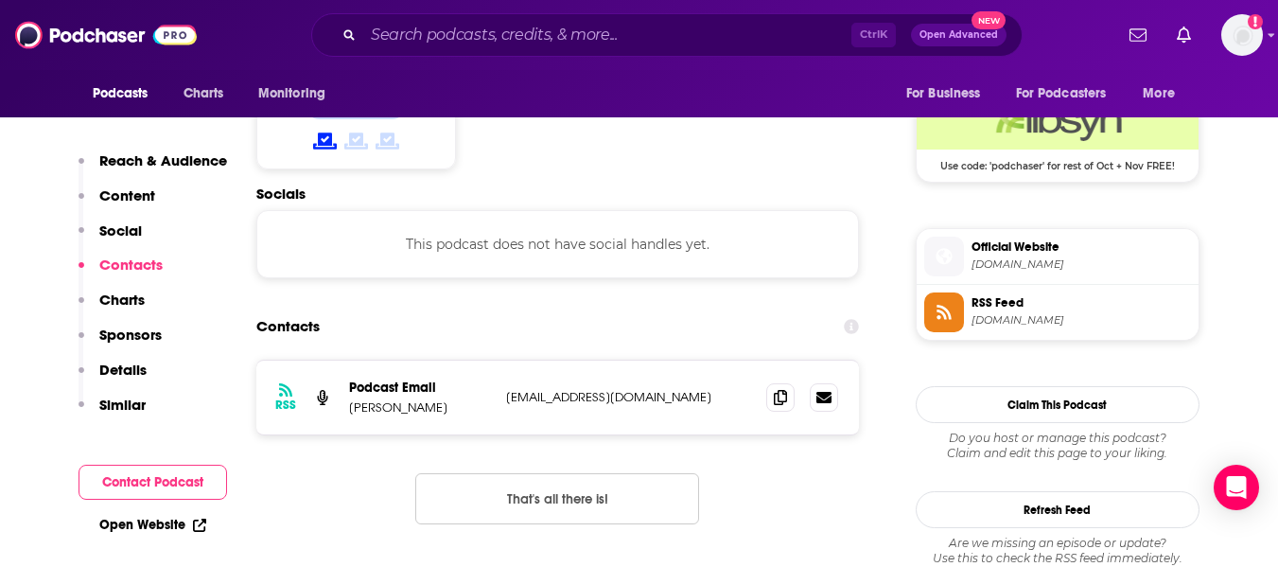
drag, startPoint x: 348, startPoint y: 313, endPoint x: 733, endPoint y: 297, distance: 385.4
click at [0, 0] on div "Podcast Email [PERSON_NAME] [EMAIL_ADDRESS][DOMAIN_NAME] [EMAIL_ADDRESS][DOMAIN…" at bounding box center [0, 0] width 0 height 0
copy div "[PERSON_NAME] [EMAIL_ADDRESS][DOMAIN_NAME]"
click at [515, 308] on div "Contacts" at bounding box center [558, 326] width 604 height 36
click at [371, 399] on p "[PERSON_NAME]" at bounding box center [420, 407] width 142 height 16
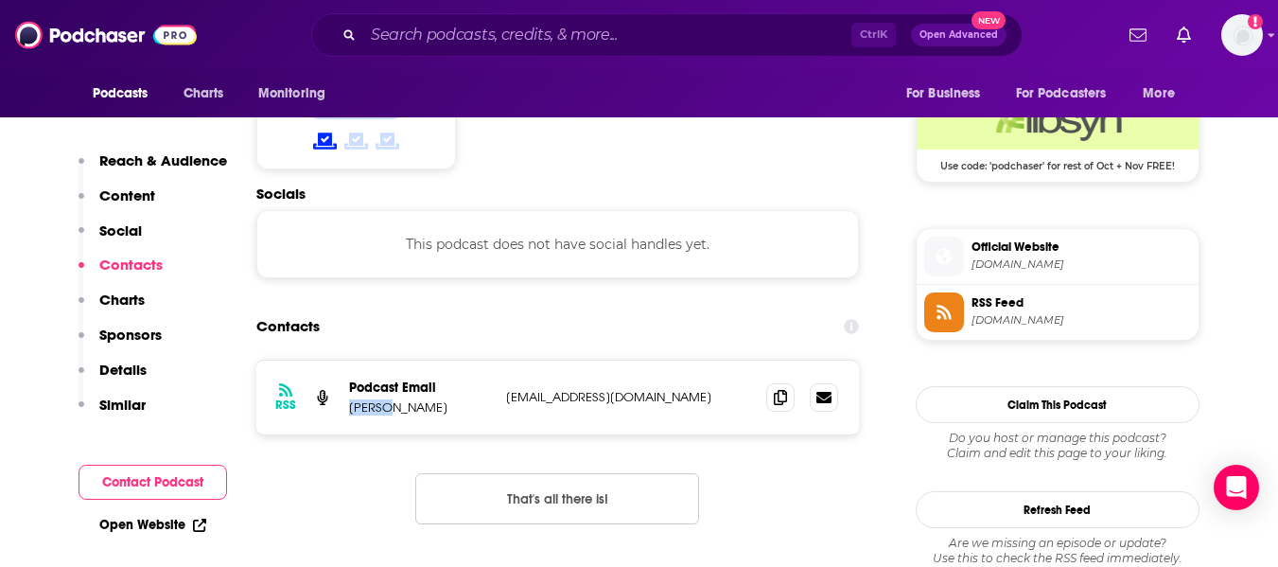
click at [371, 399] on p "[PERSON_NAME]" at bounding box center [420, 407] width 142 height 16
copy p "[PERSON_NAME]"
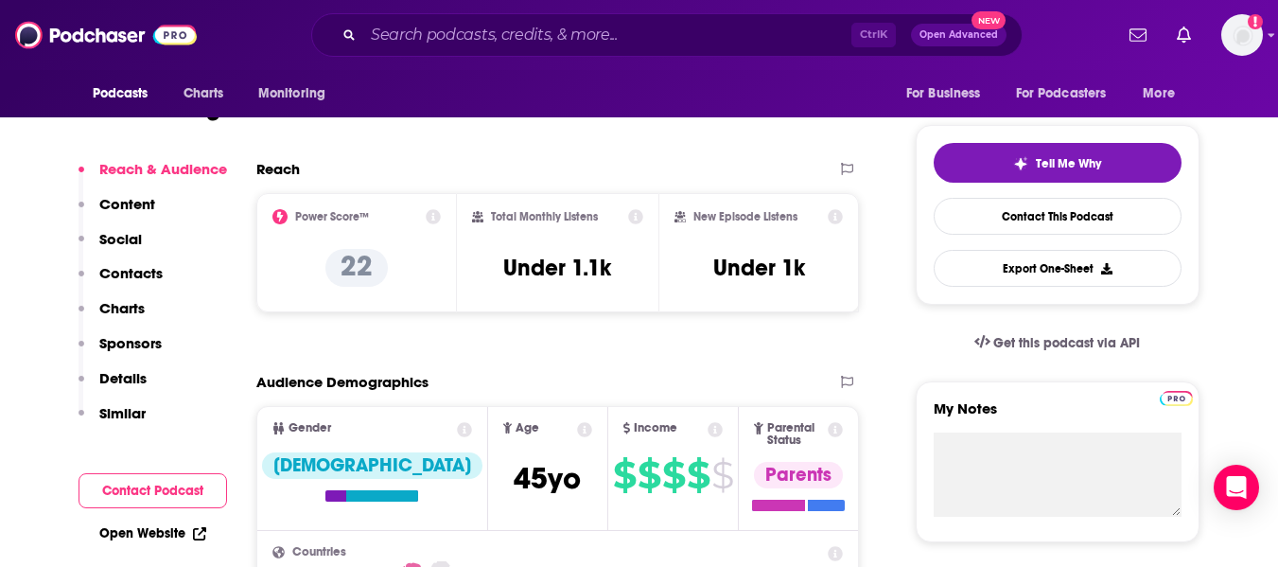
scroll to position [0, 0]
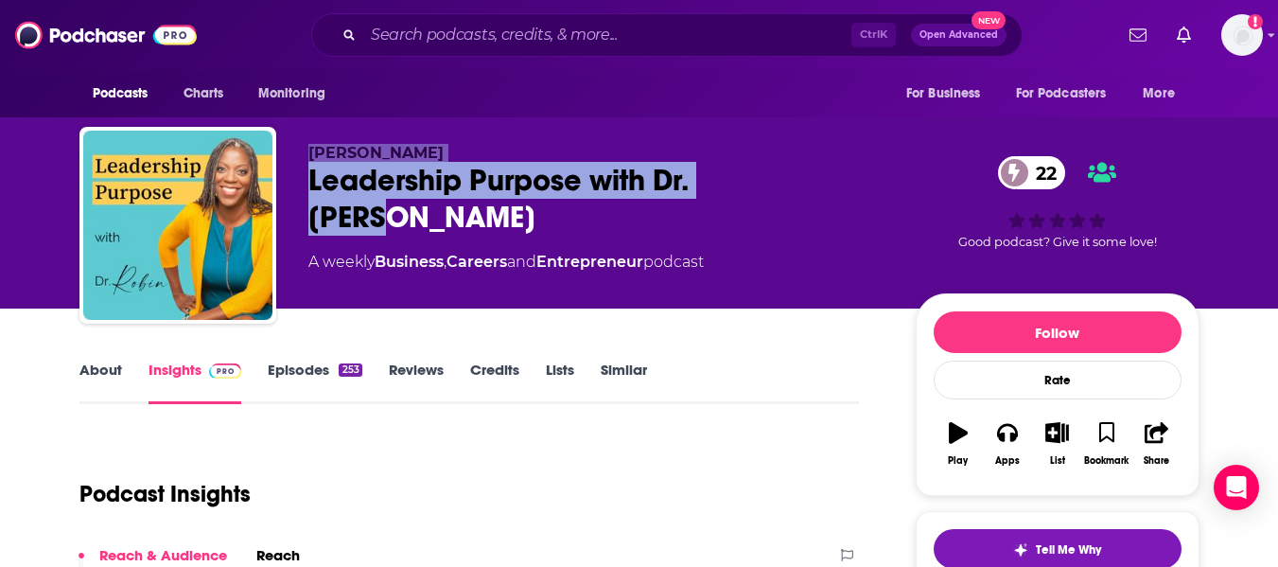
drag, startPoint x: 308, startPoint y: 144, endPoint x: 782, endPoint y: 181, distance: 475.4
click at [782, 181] on div "[PERSON_NAME] Leadership Purpose with Dr. [PERSON_NAME] 22 A weekly Business , …" at bounding box center [596, 219] width 577 height 151
copy div "[PERSON_NAME] Leadership Purpose with Dr. [PERSON_NAME]"
